Goal: Task Accomplishment & Management: Manage account settings

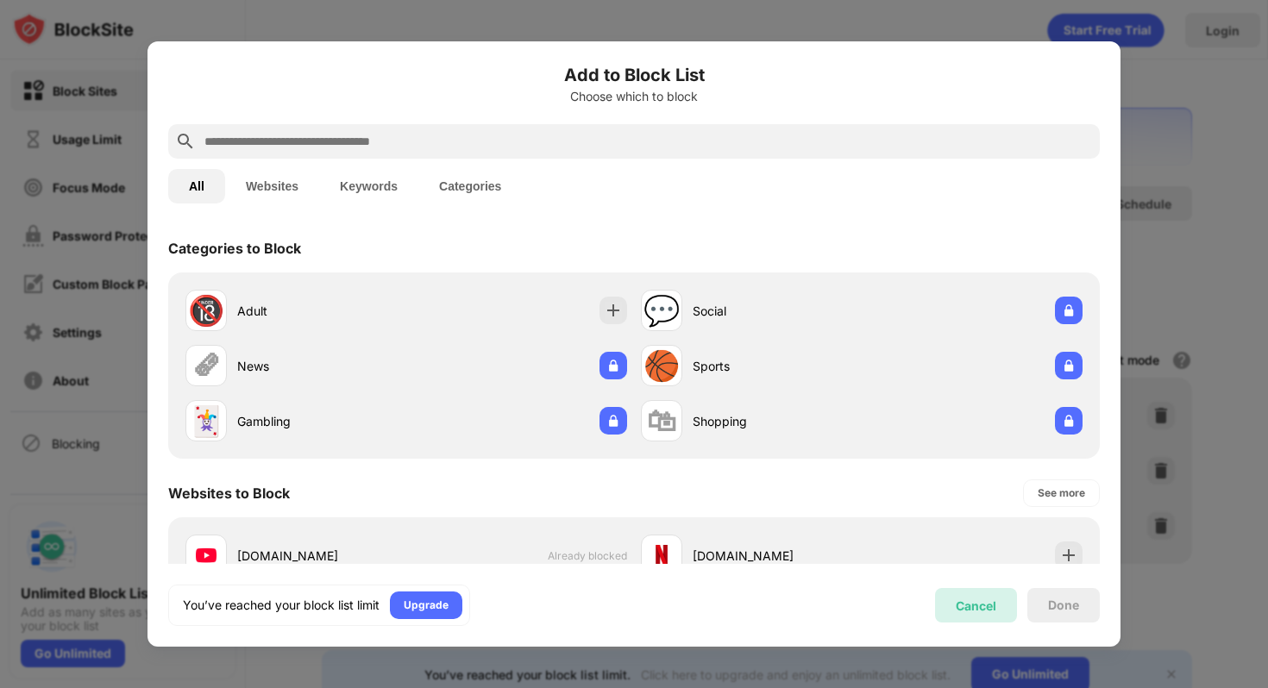
click at [957, 599] on div "Cancel" at bounding box center [976, 606] width 41 height 15
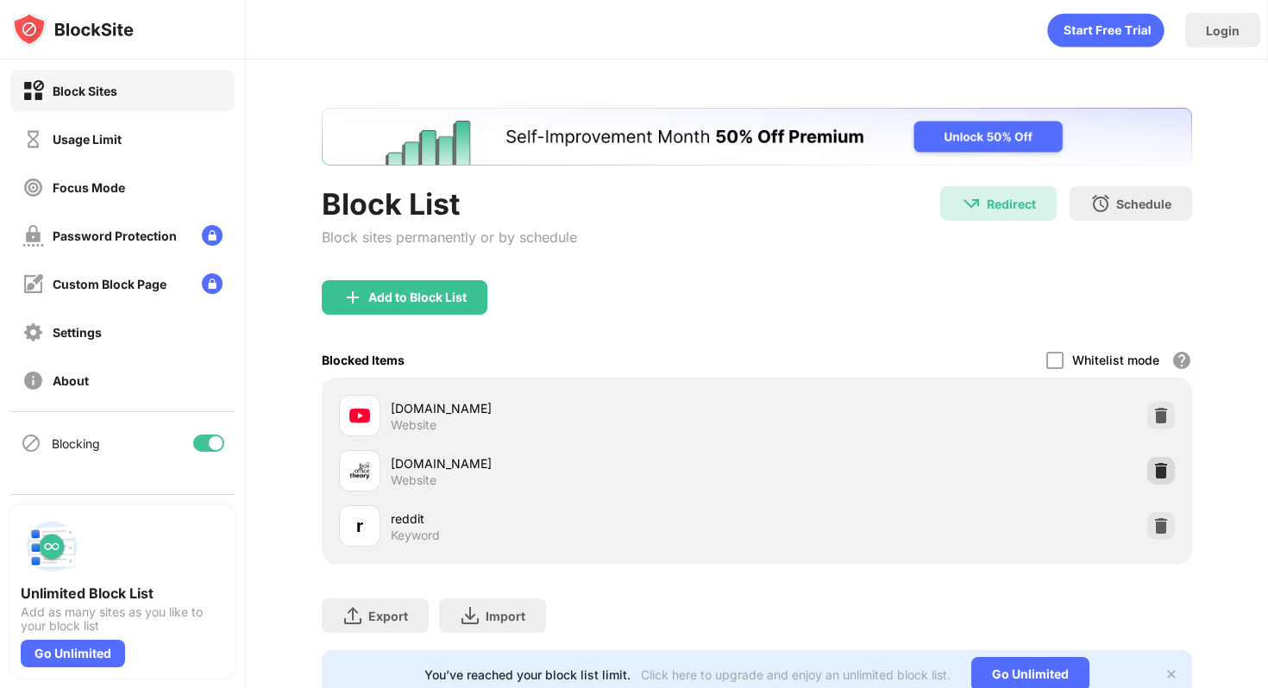
click at [1156, 465] on img at bounding box center [1160, 470] width 17 height 17
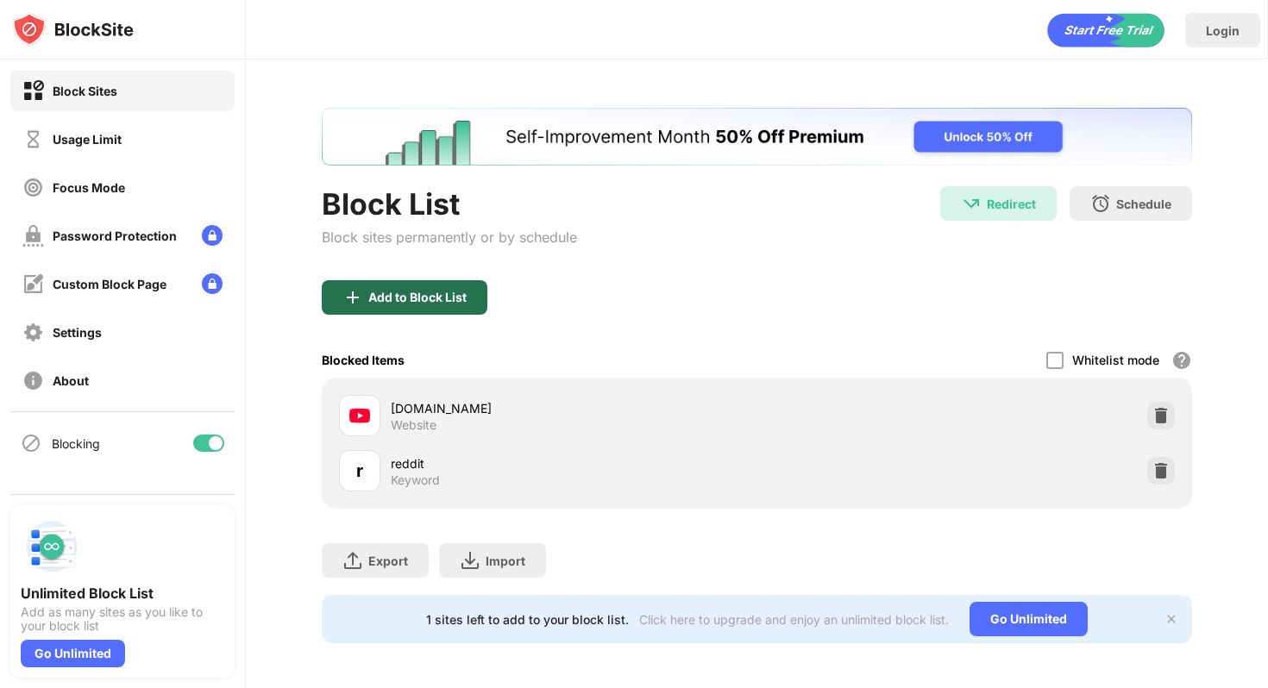
click at [404, 306] on div "Add to Block List" at bounding box center [405, 297] width 166 height 35
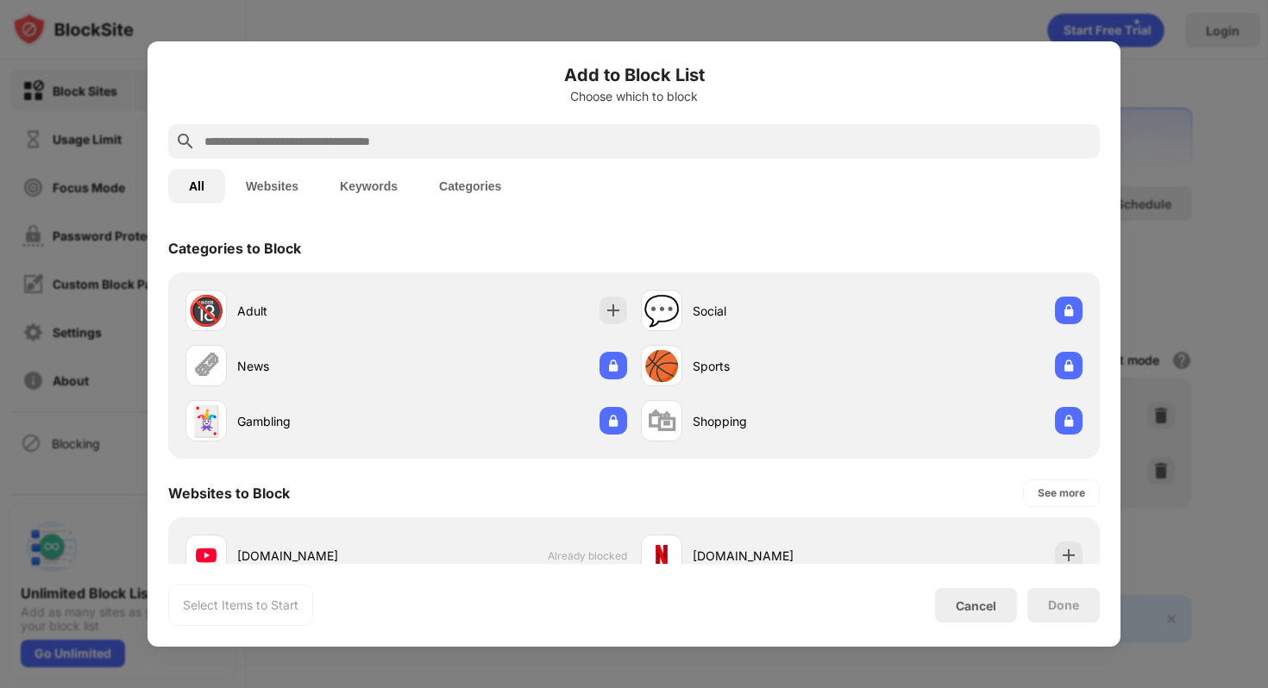
click at [342, 140] on input "text" at bounding box center [648, 141] width 890 height 21
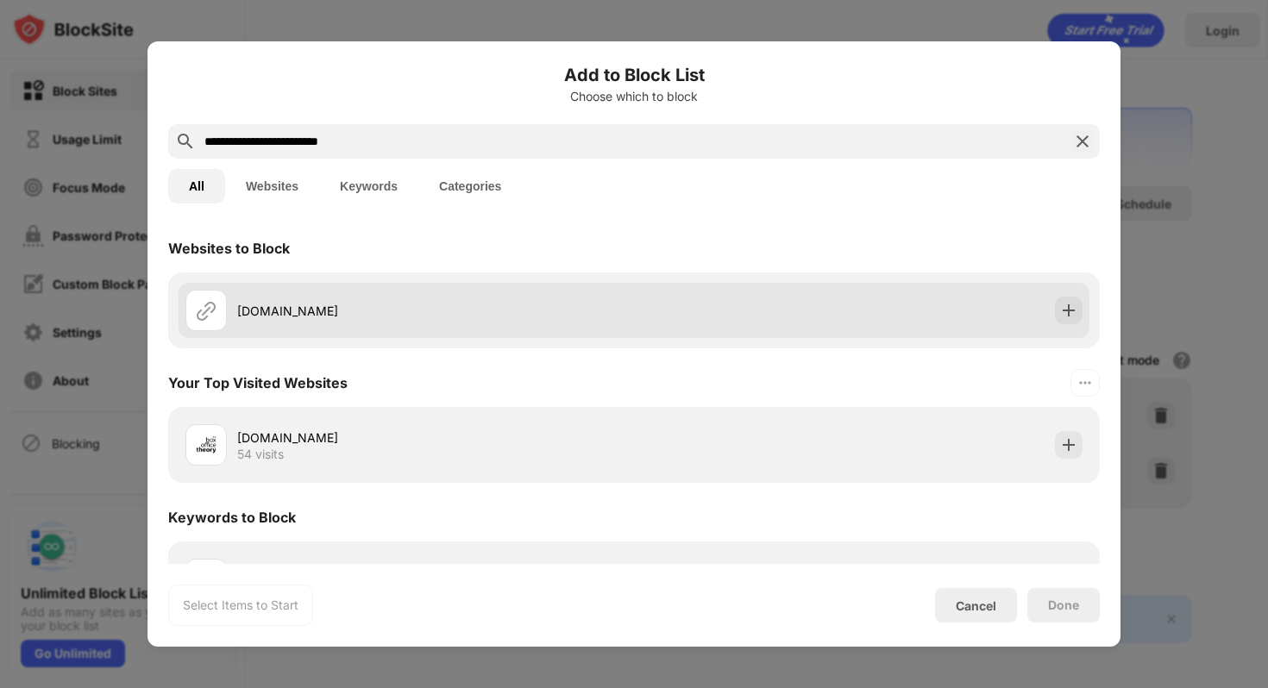
type input "**********"
click at [392, 333] on div "[DOMAIN_NAME]" at bounding box center [634, 310] width 911 height 55
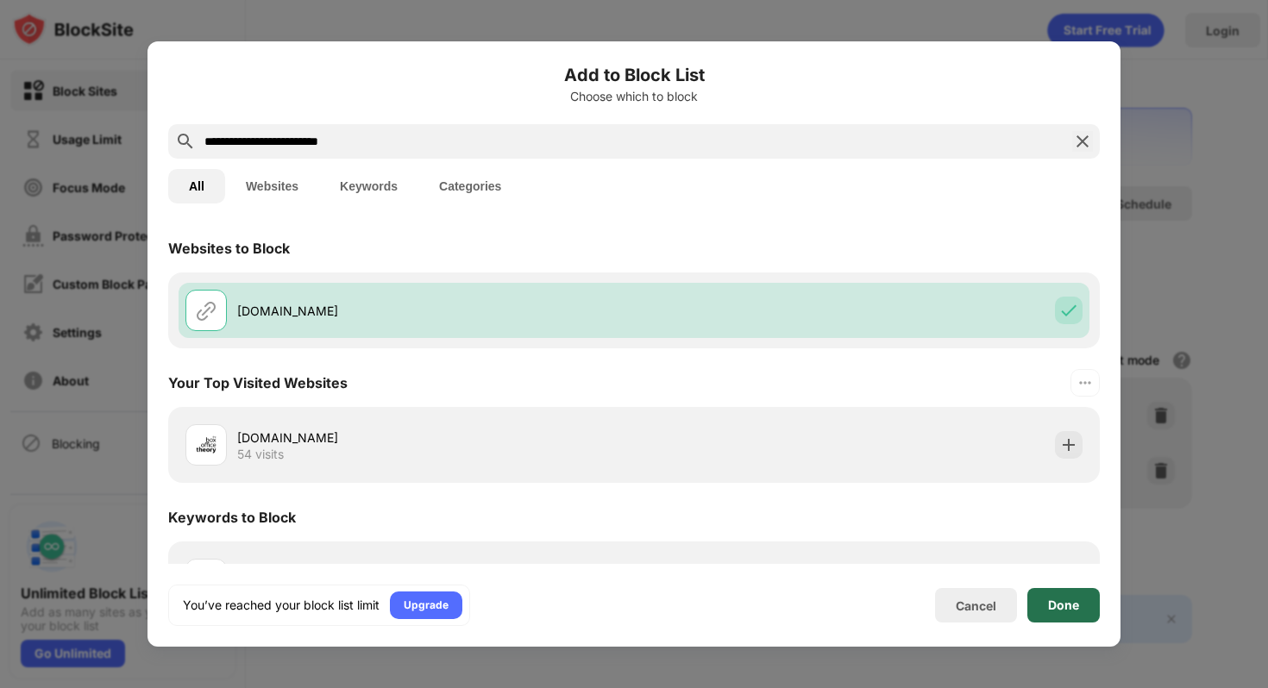
click at [1067, 591] on div "Done" at bounding box center [1063, 605] width 72 height 35
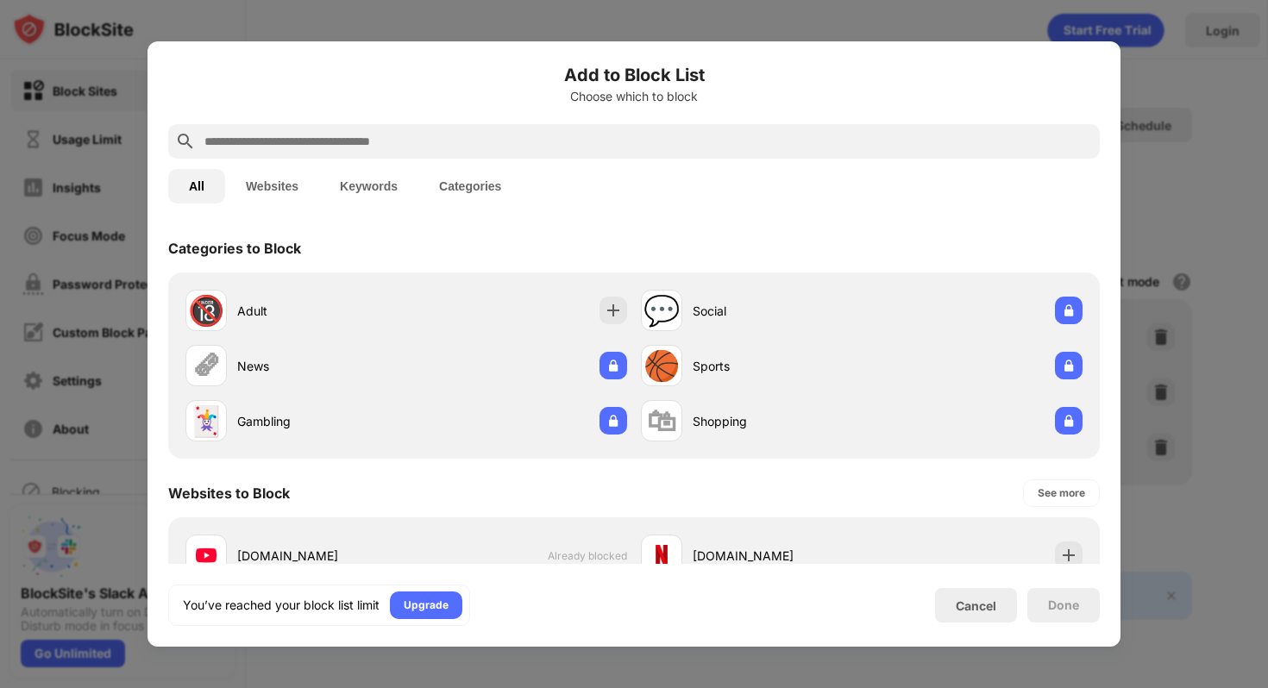
click at [956, 591] on div "Cancel" at bounding box center [976, 605] width 82 height 35
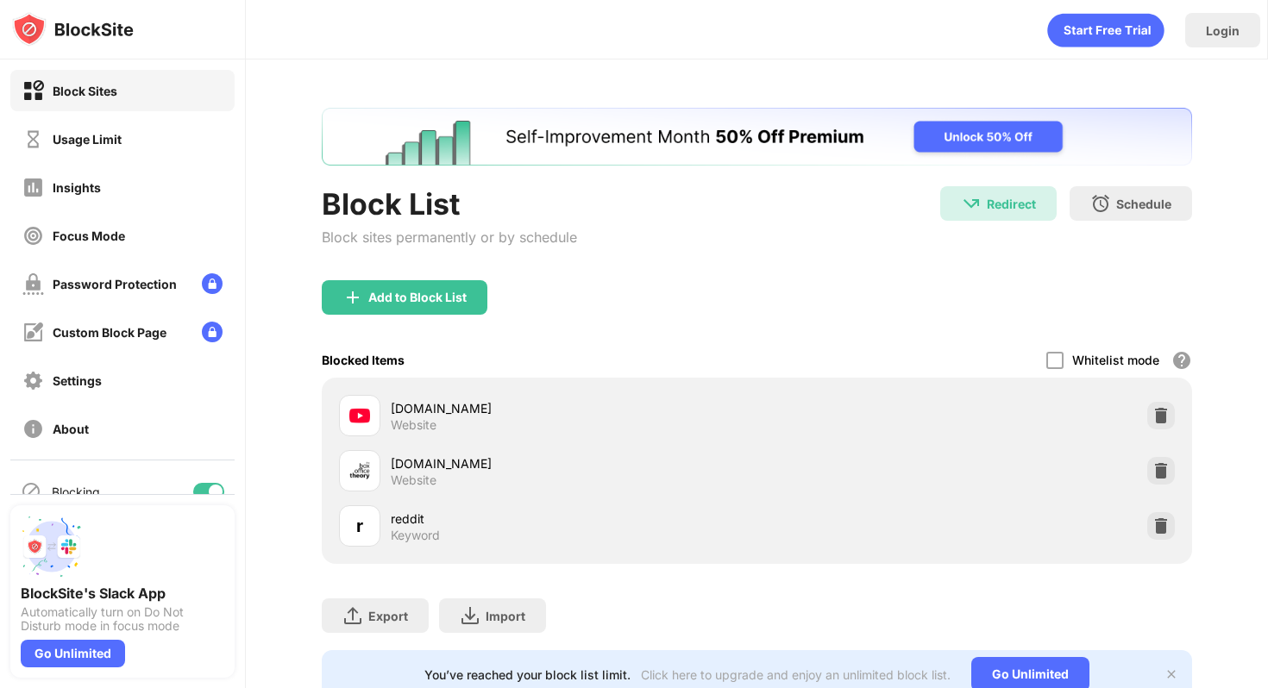
click at [1152, 522] on img at bounding box center [1160, 526] width 17 height 17
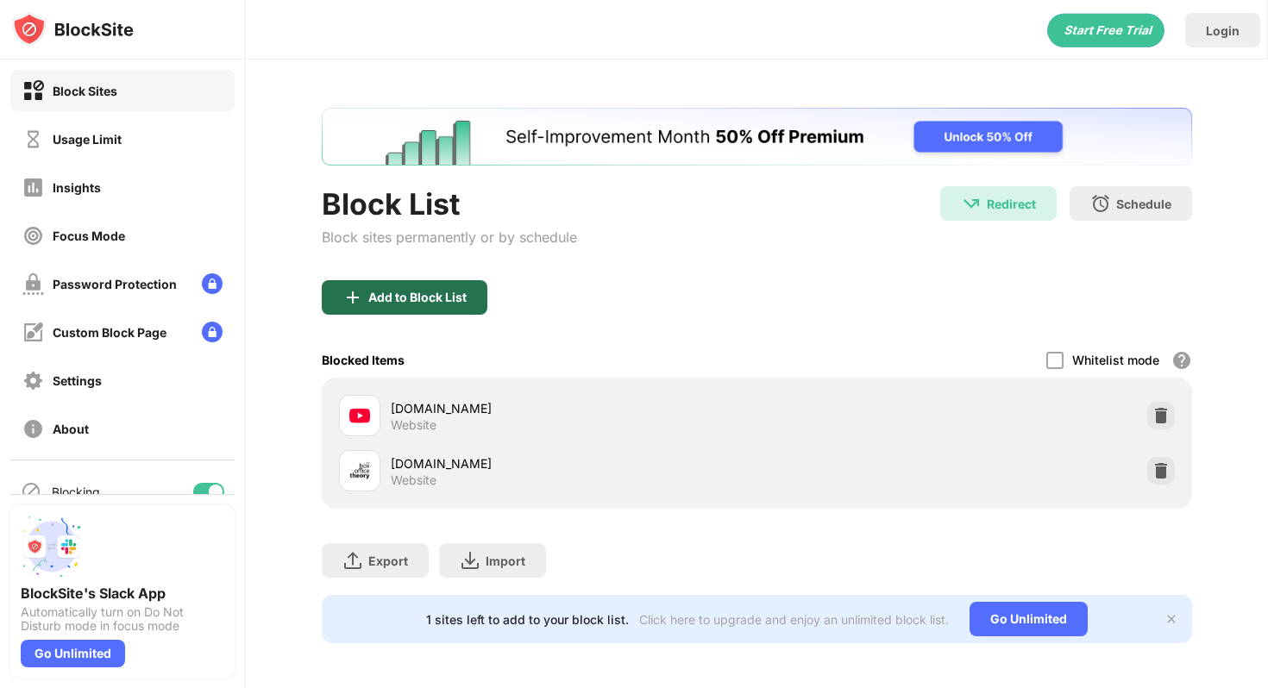
click at [456, 280] on div "Add to Block List" at bounding box center [405, 297] width 166 height 35
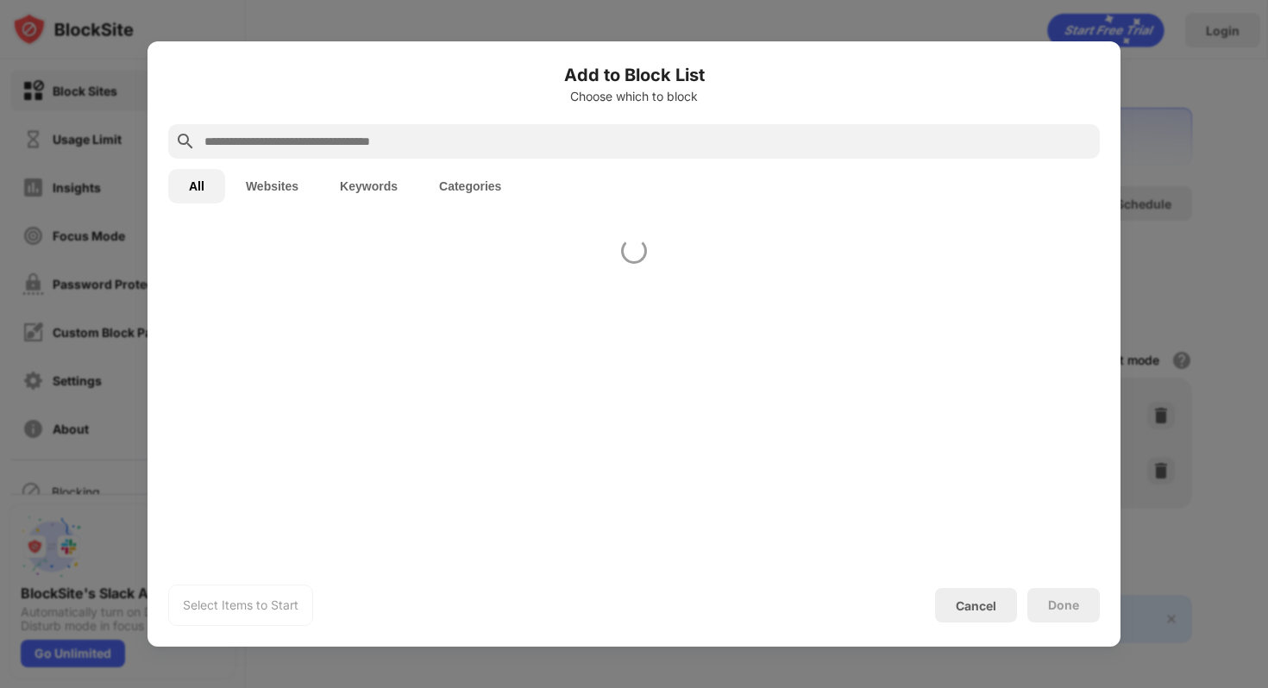
click at [375, 199] on button "Keywords" at bounding box center [368, 186] width 99 height 35
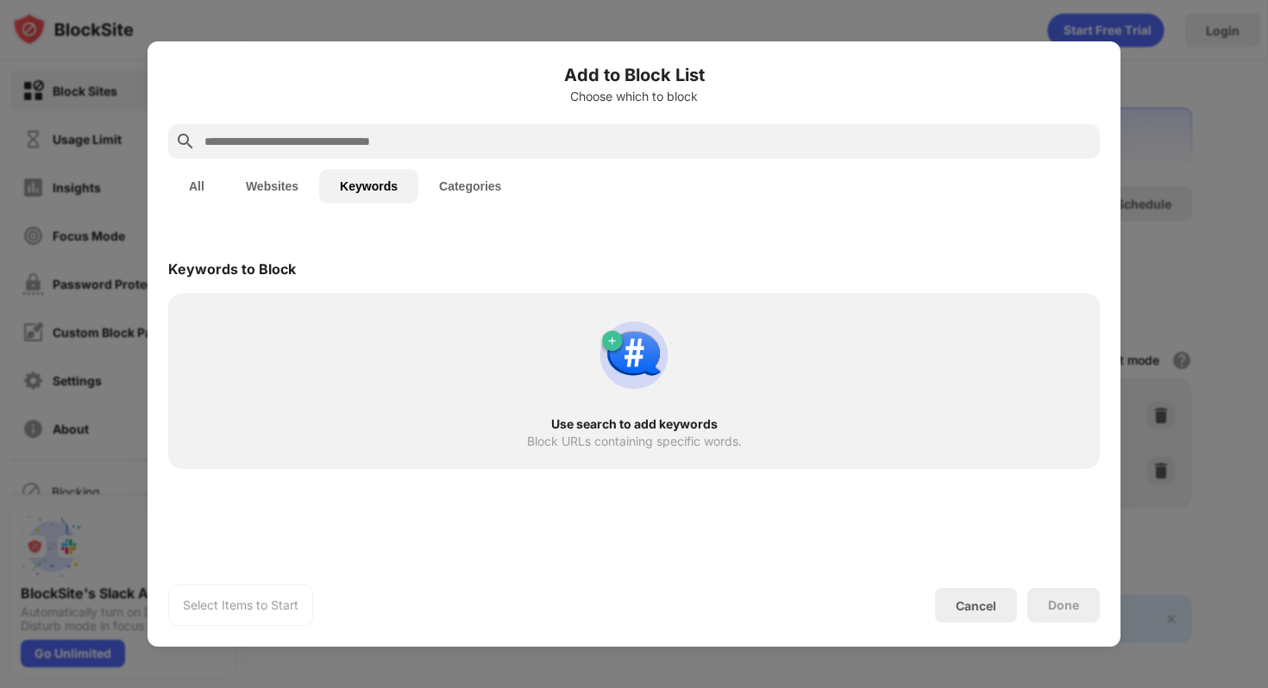
click at [357, 133] on input "text" at bounding box center [648, 141] width 890 height 21
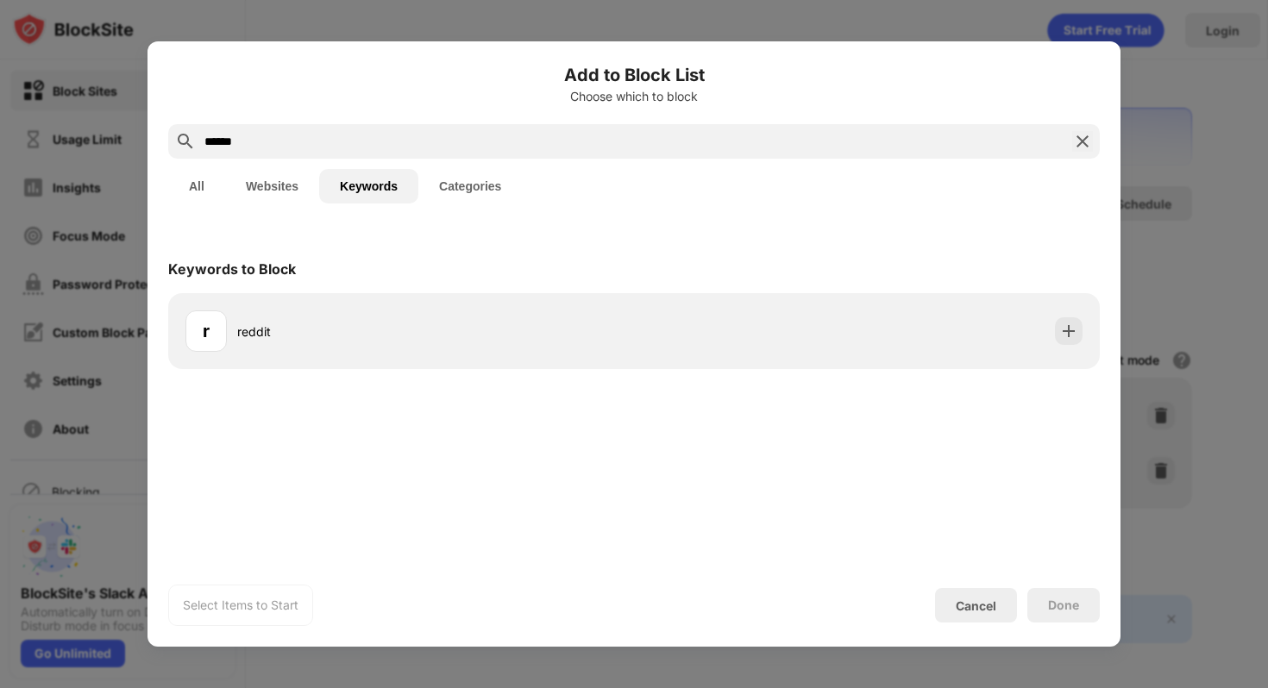
type input "******"
click at [288, 321] on div "r reddit" at bounding box center [409, 331] width 449 height 41
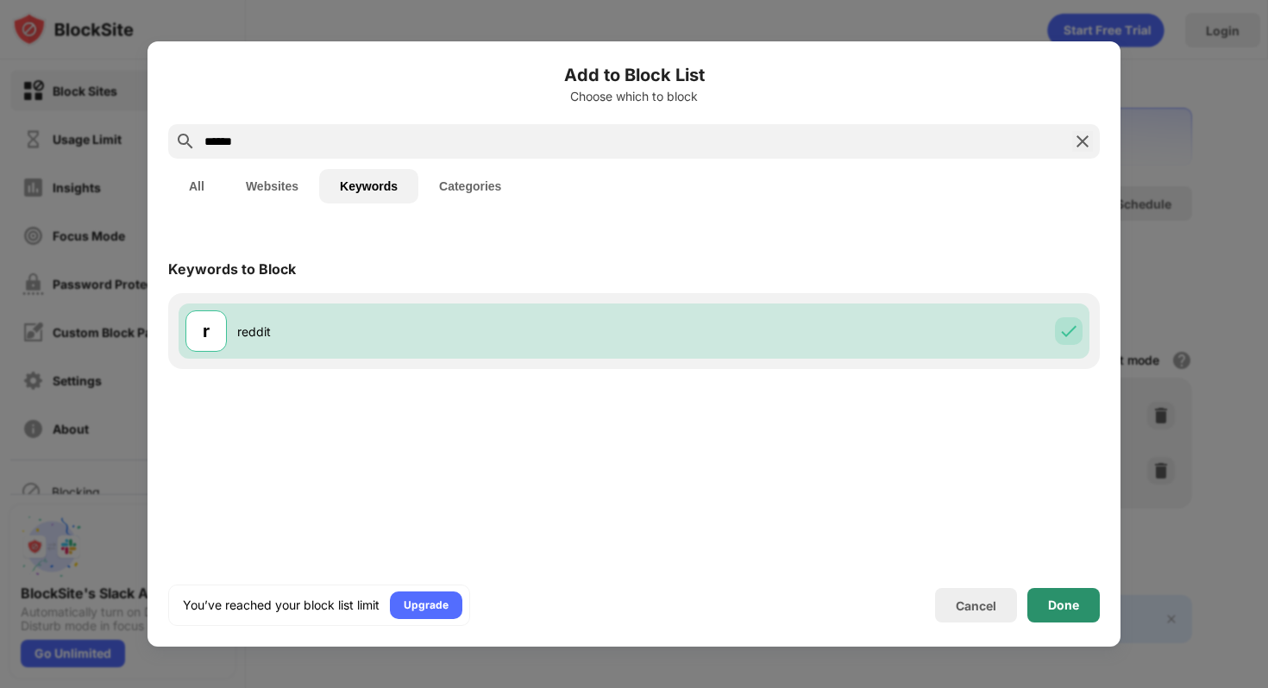
click at [1058, 588] on div "Done" at bounding box center [1063, 605] width 72 height 35
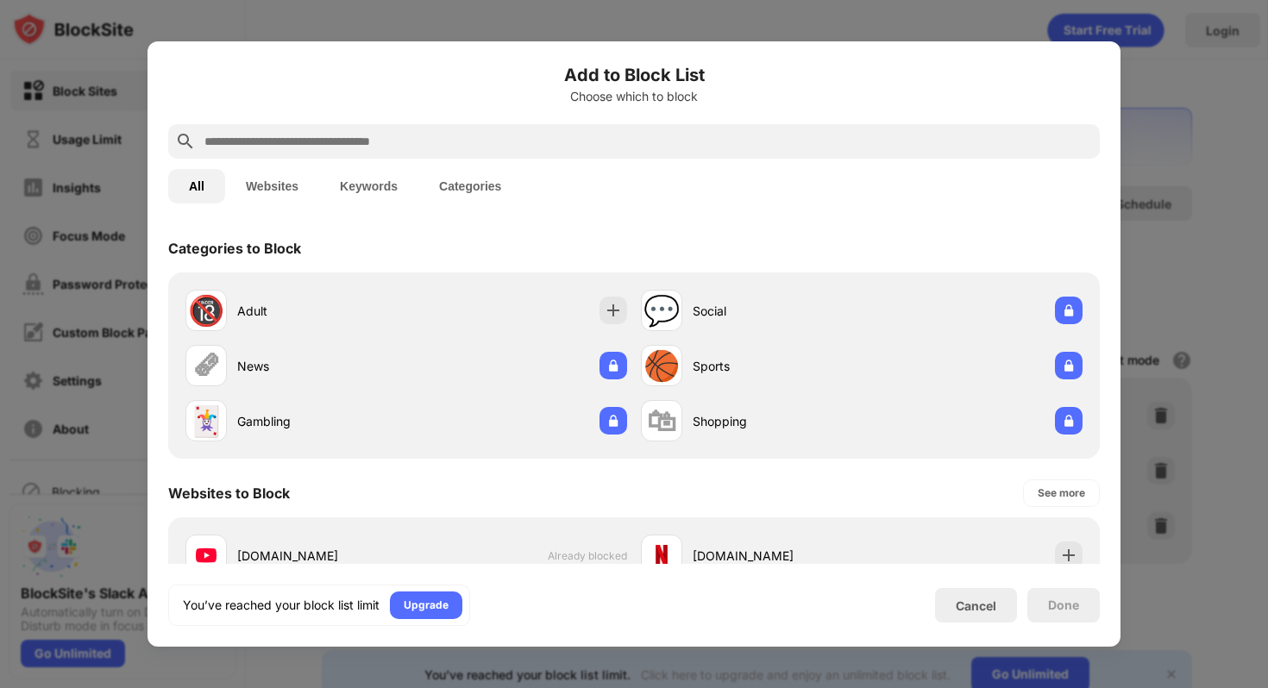
click at [966, 595] on div "Cancel" at bounding box center [976, 605] width 82 height 35
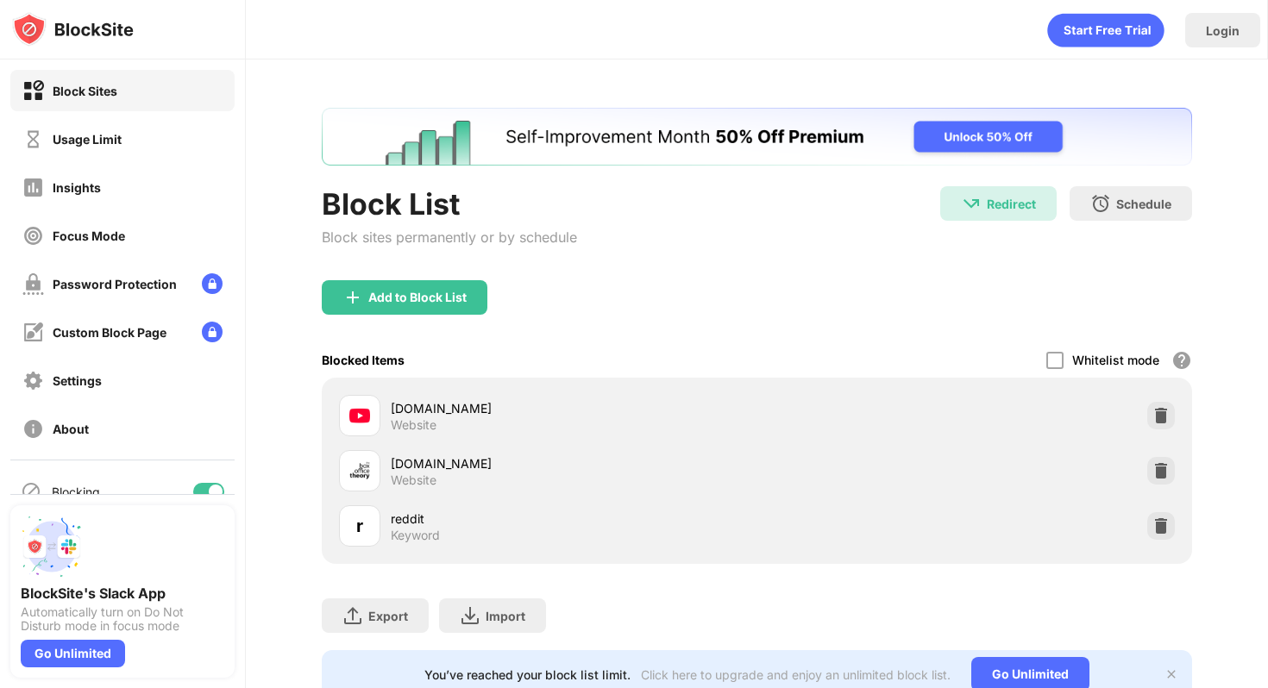
click at [1154, 475] on img at bounding box center [1160, 470] width 17 height 17
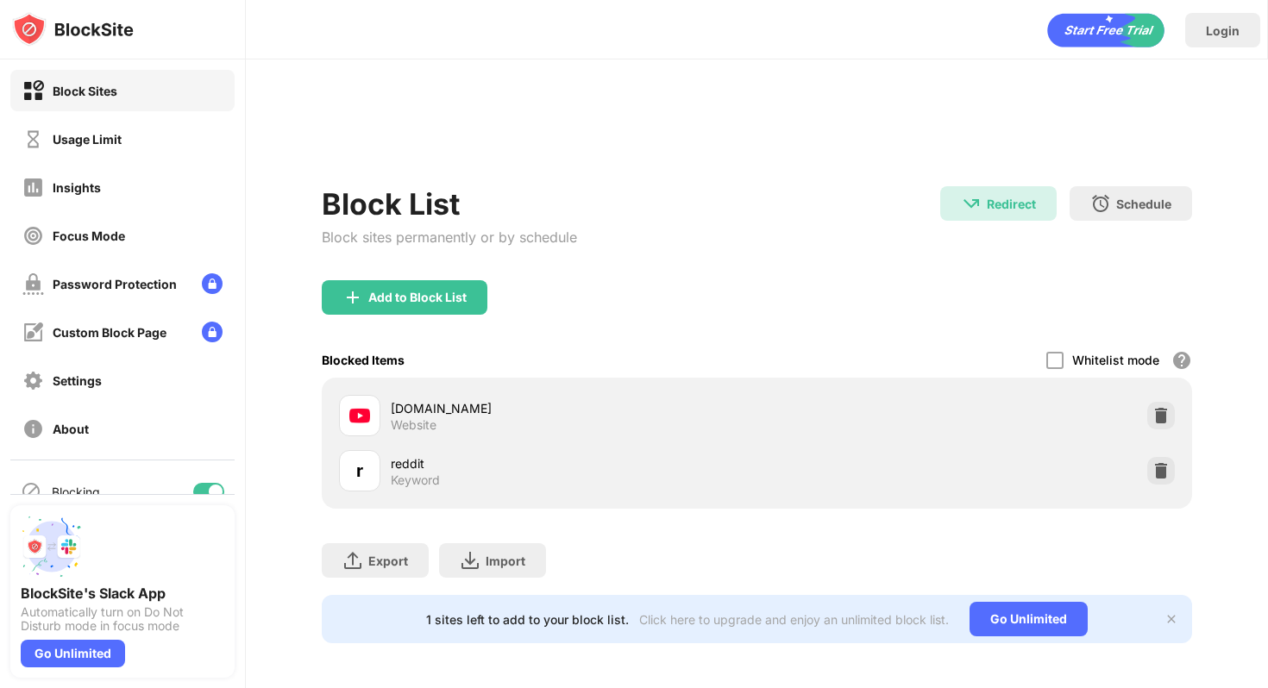
click at [371, 319] on div "Add to Block List" at bounding box center [757, 311] width 870 height 62
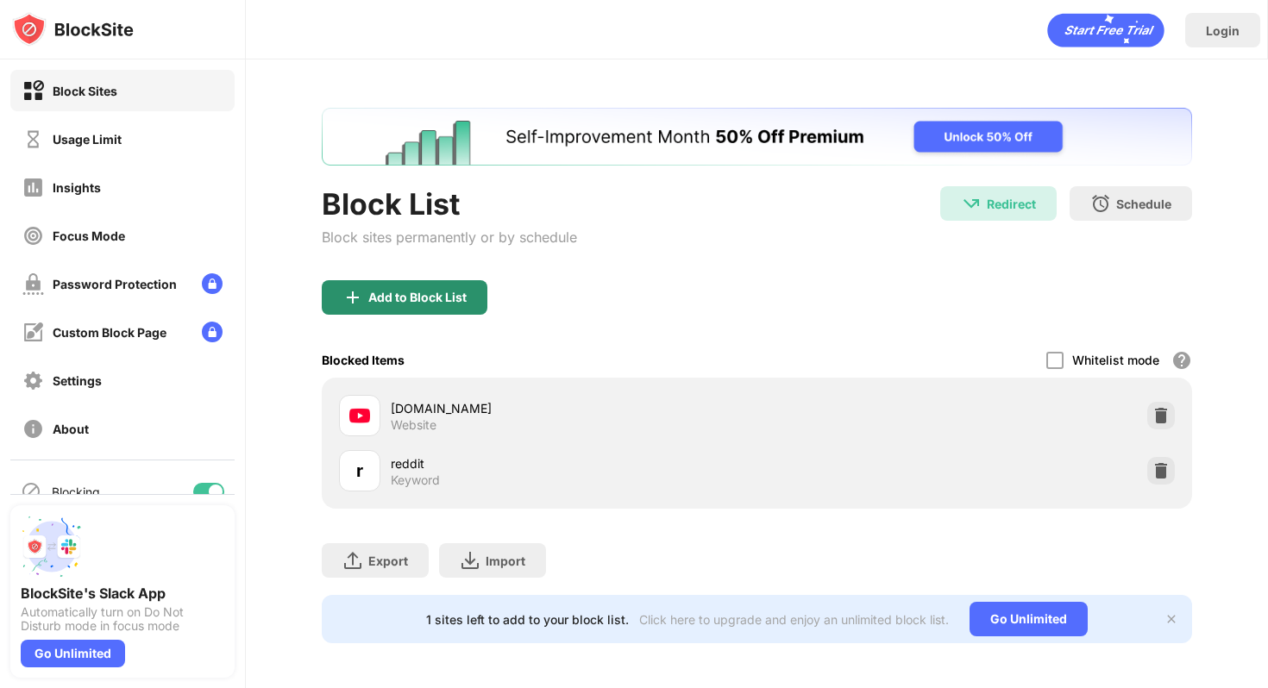
click at [374, 306] on div "Add to Block List" at bounding box center [405, 297] width 166 height 35
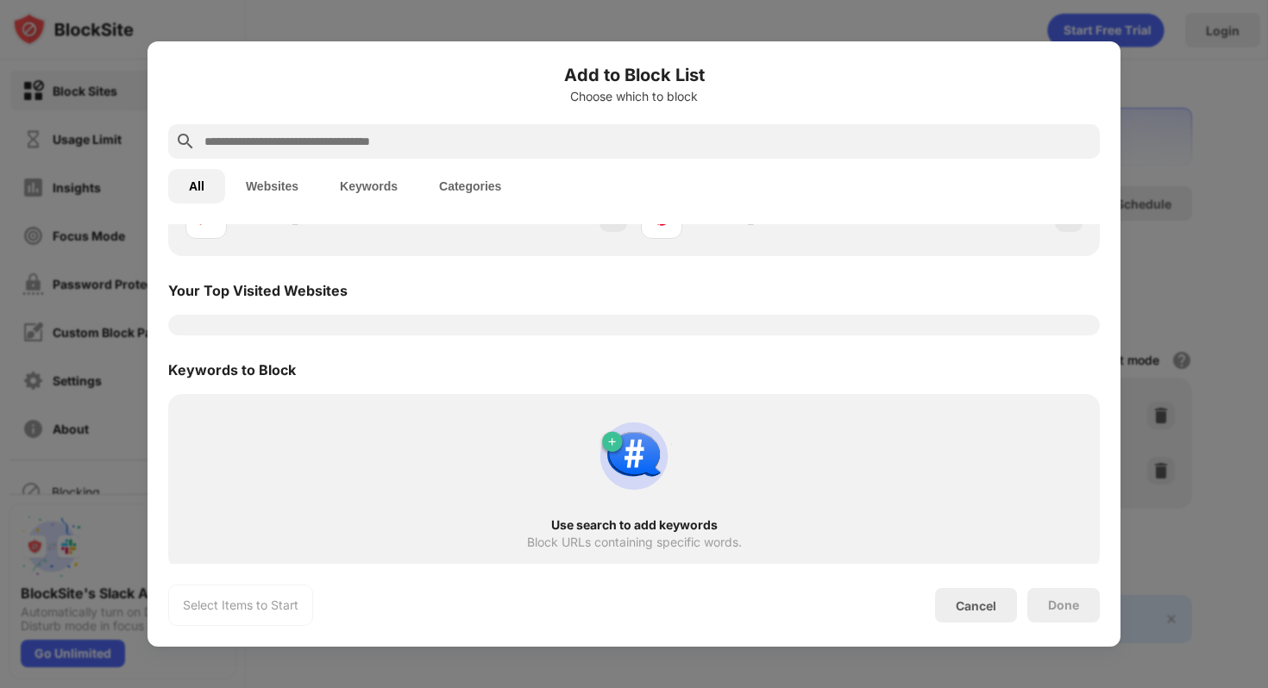
scroll to position [217, 0]
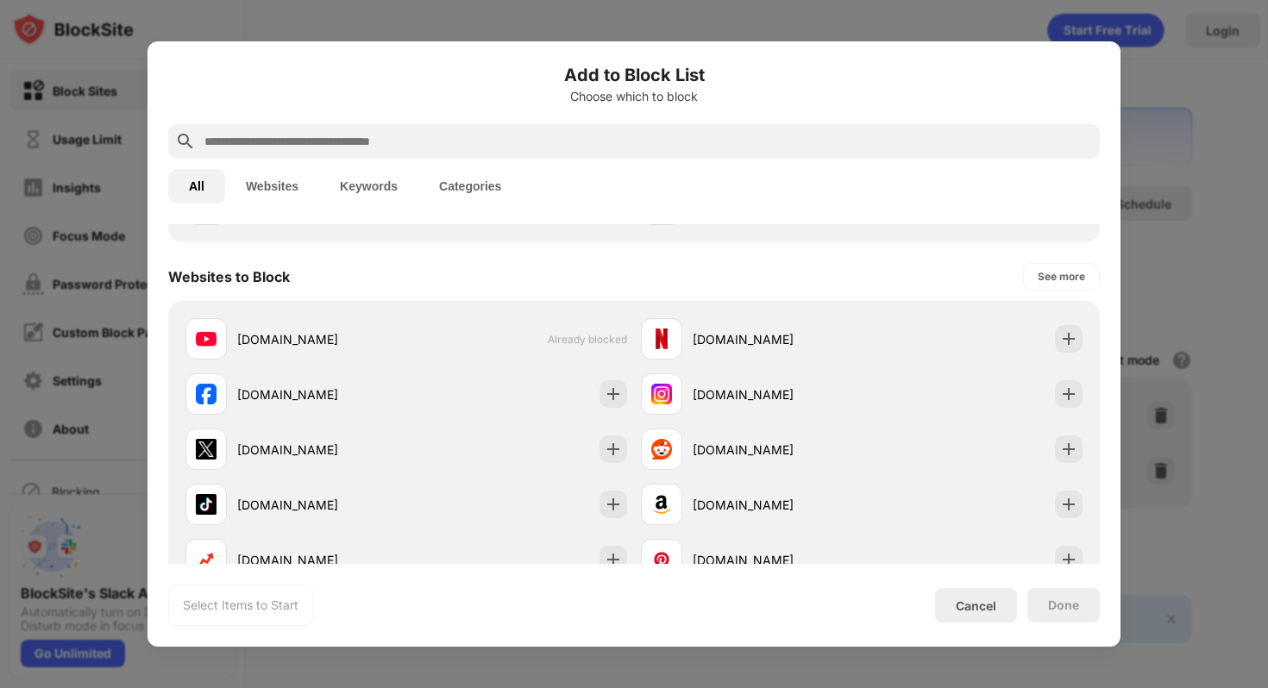
click at [342, 135] on input "text" at bounding box center [648, 141] width 890 height 21
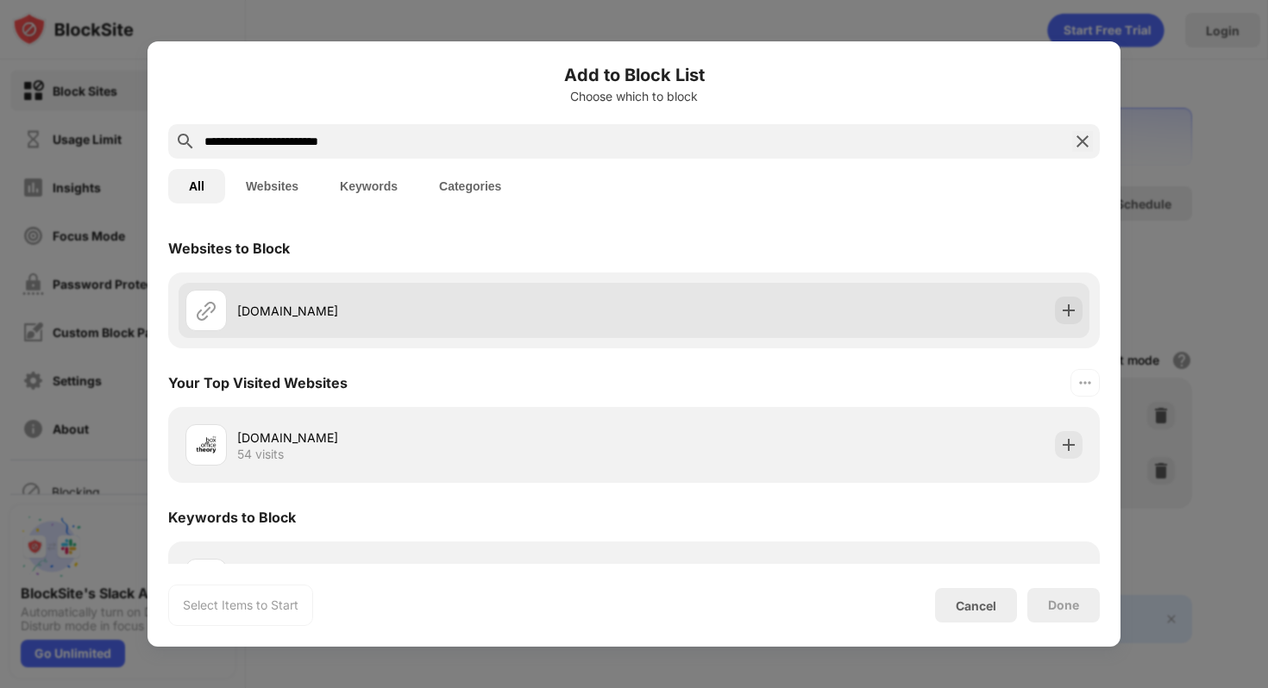
type input "**********"
click at [424, 334] on div "[DOMAIN_NAME]" at bounding box center [634, 310] width 911 height 55
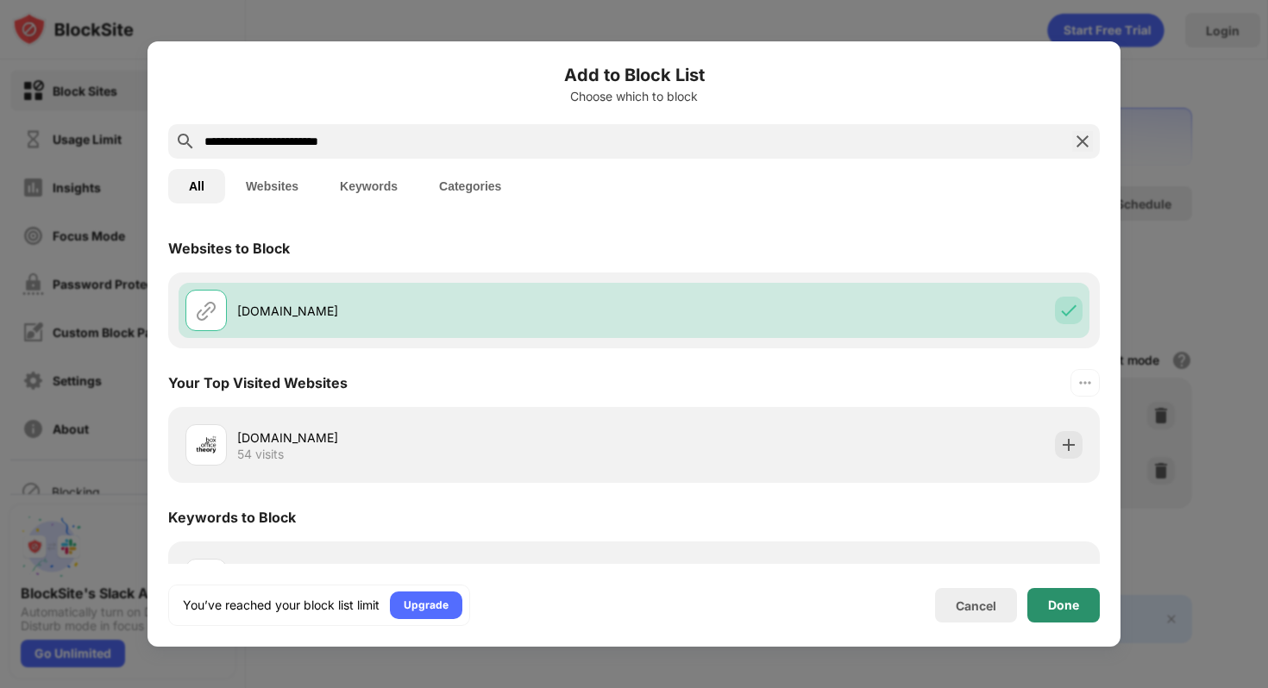
click at [1065, 601] on div "Done" at bounding box center [1063, 606] width 31 height 14
